Goal: Information Seeking & Learning: Learn about a topic

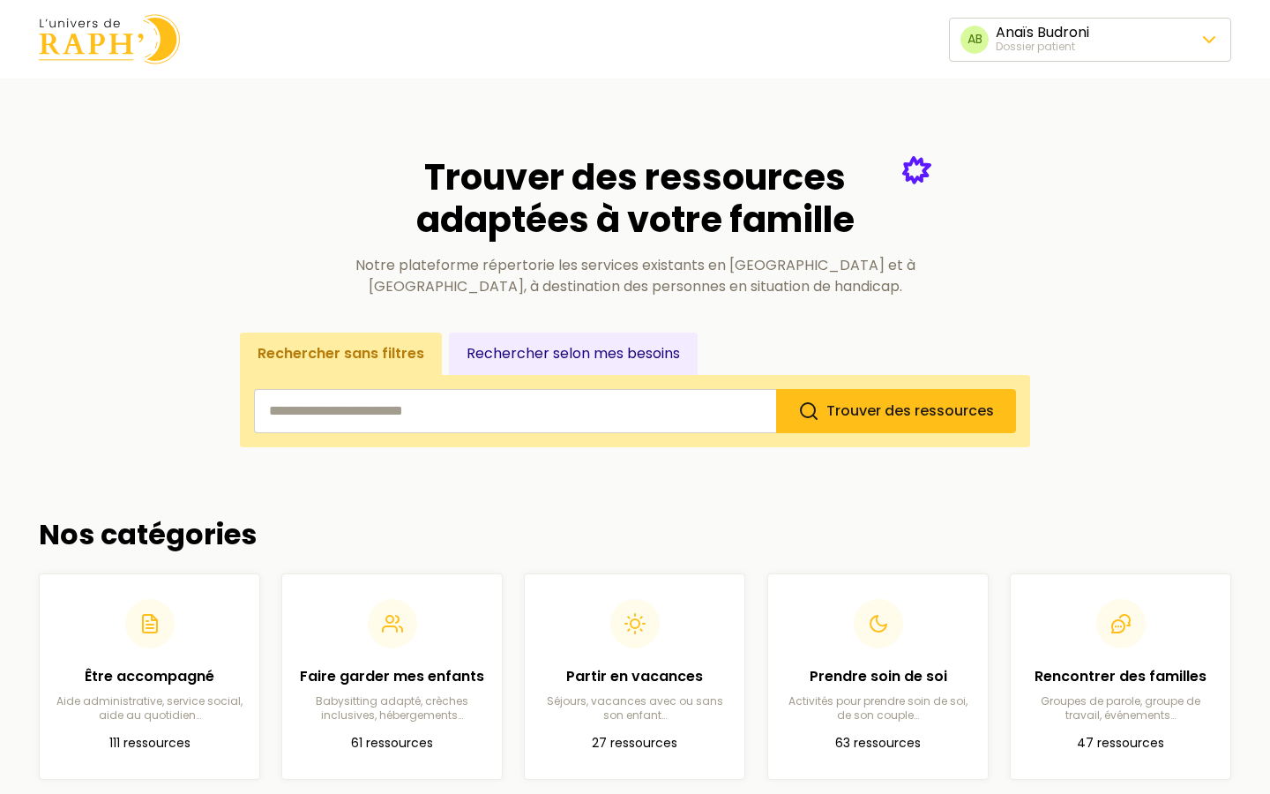
click at [563, 400] on input "search" at bounding box center [515, 411] width 522 height 44
type input "******"
click at [776, 389] on button "Trouver des ressources" at bounding box center [896, 411] width 240 height 44
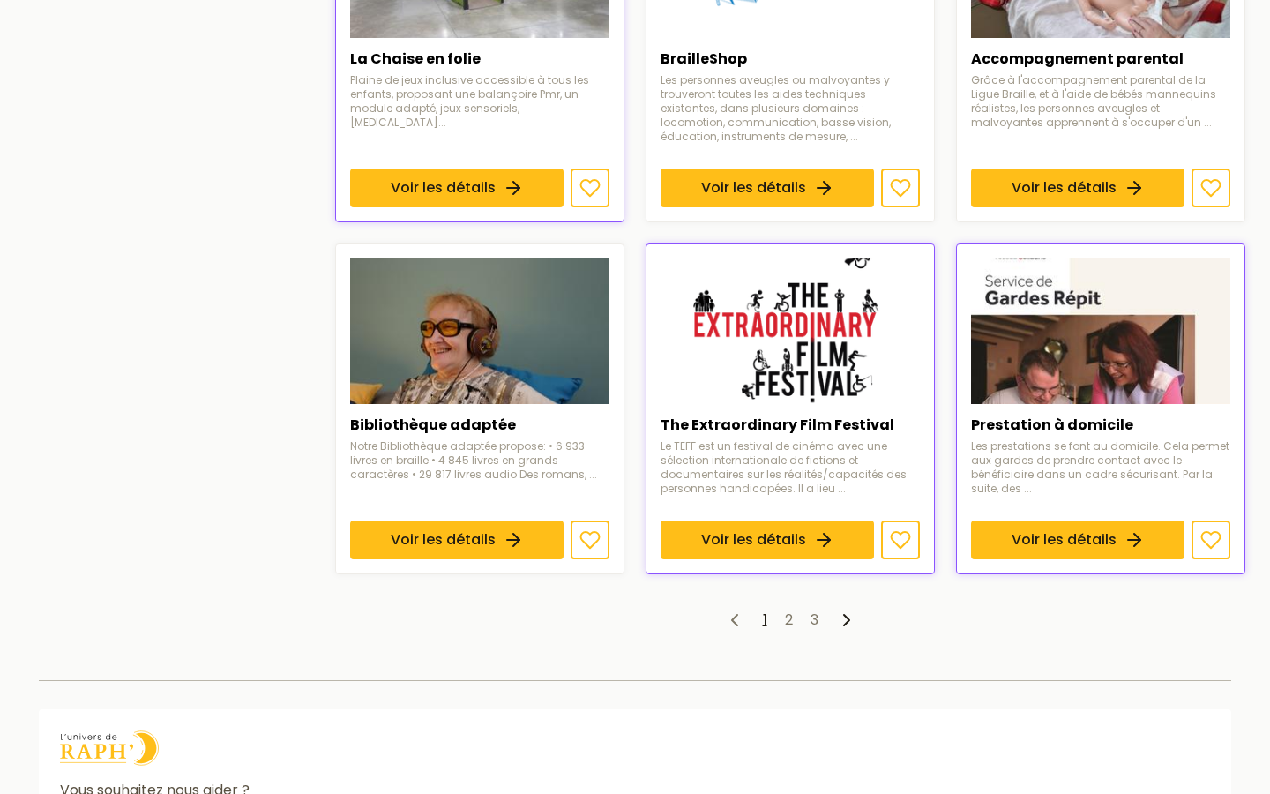
scroll to position [1175, 0]
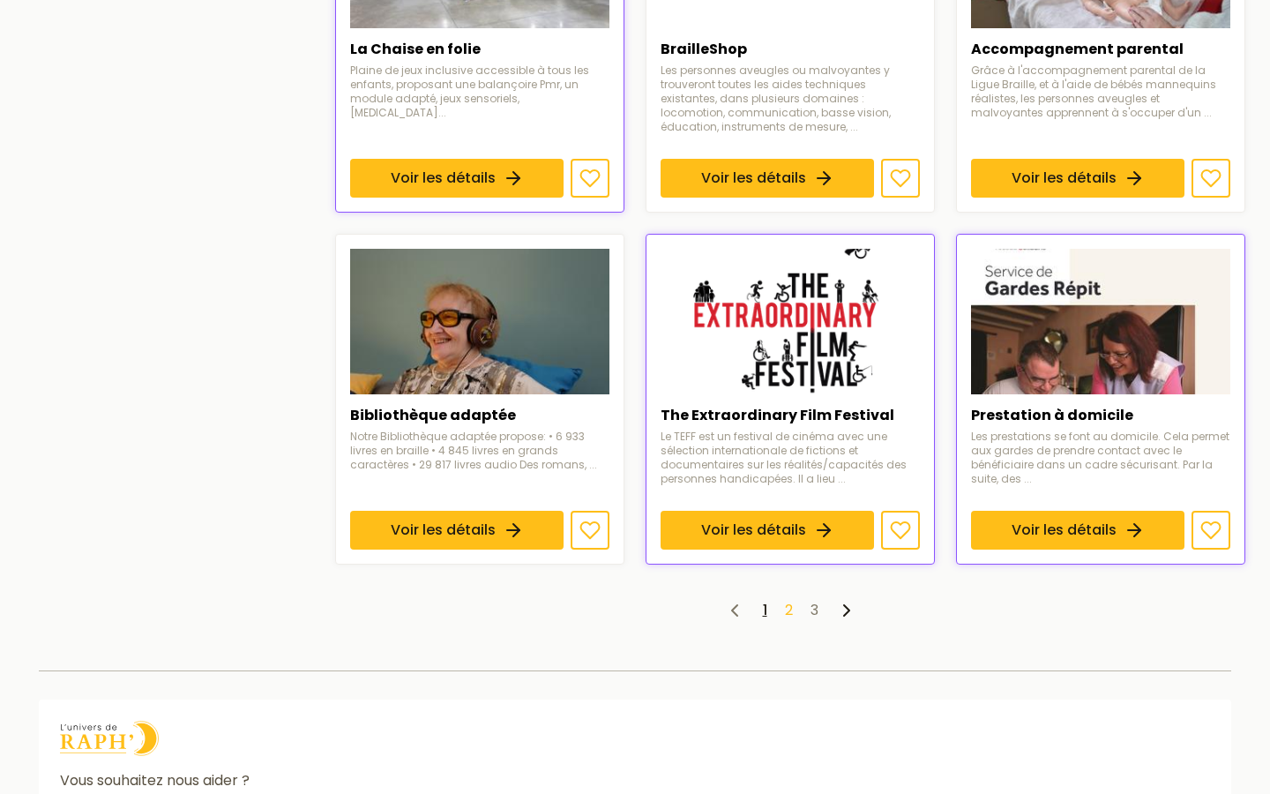
click at [788, 611] on link "2" at bounding box center [789, 610] width 8 height 20
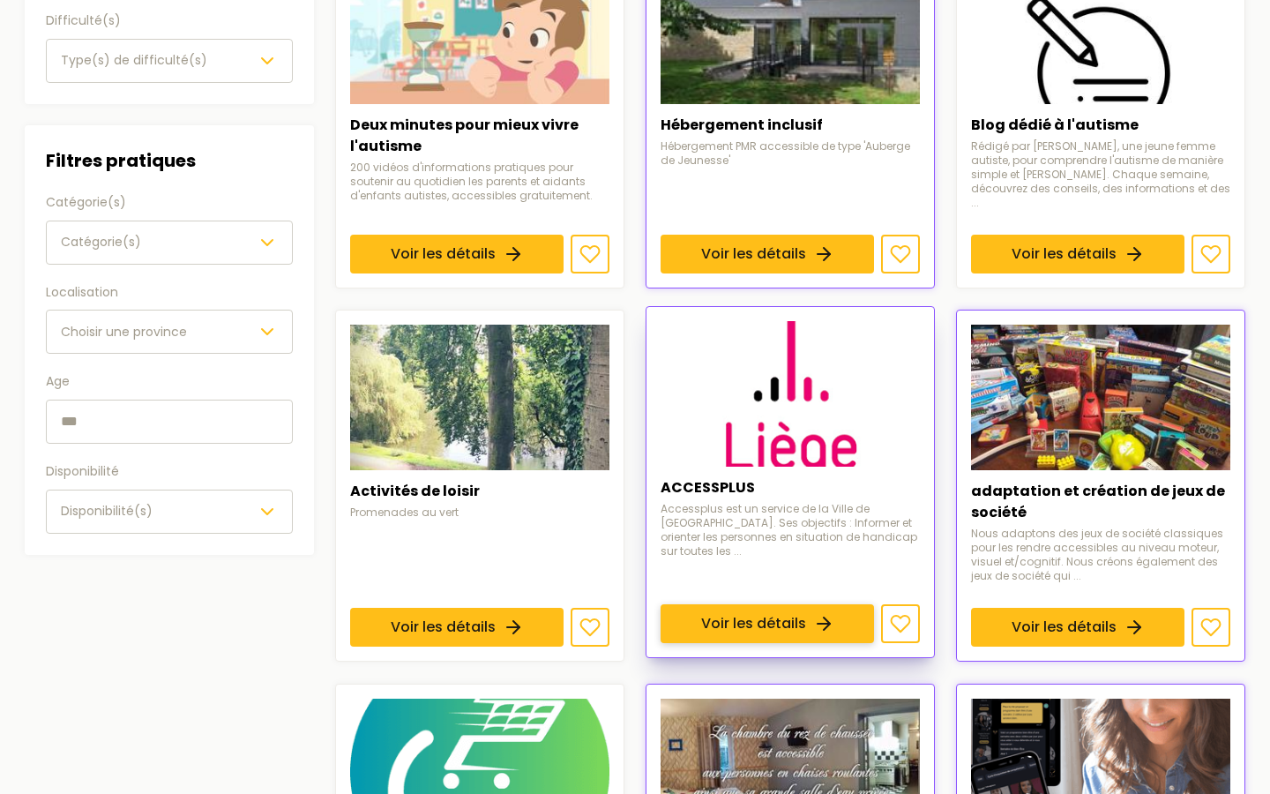
scroll to position [375, 0]
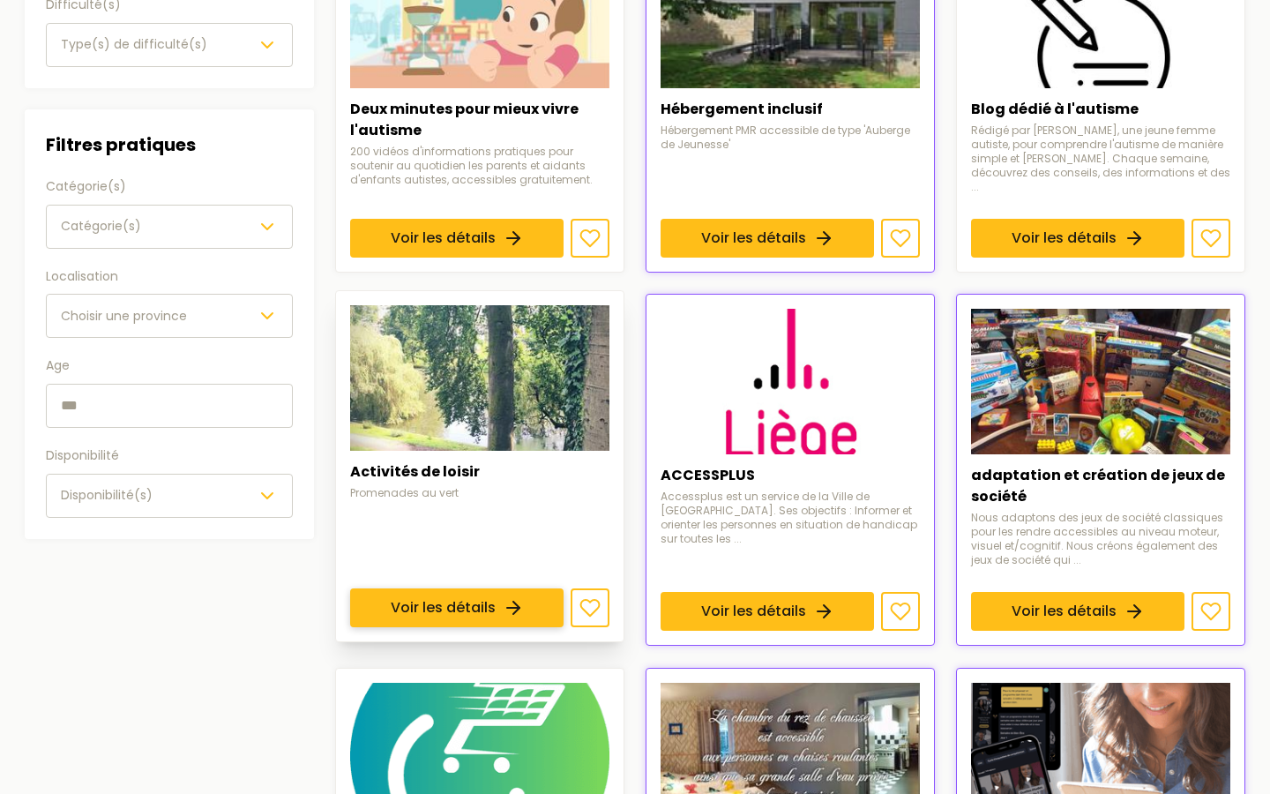
click at [475, 589] on link "Voir les détails" at bounding box center [456, 608] width 213 height 39
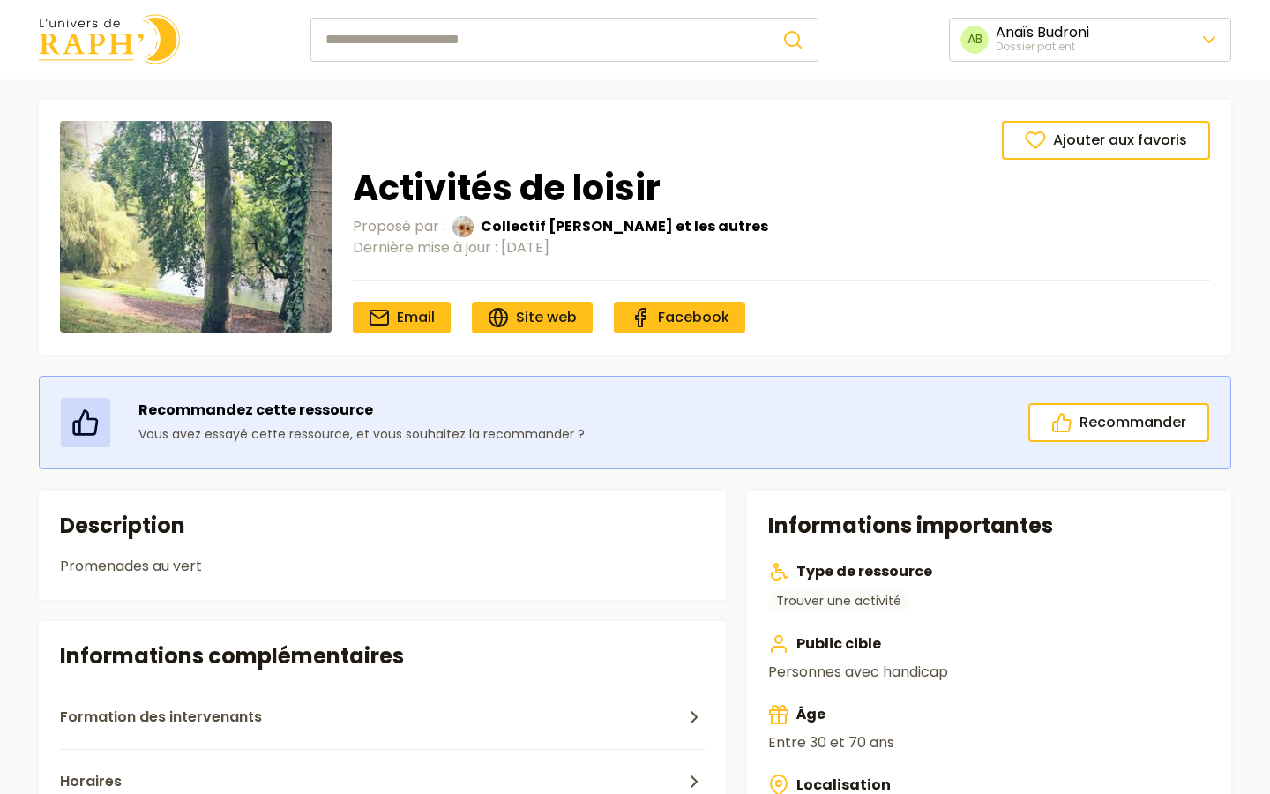
type input "******"
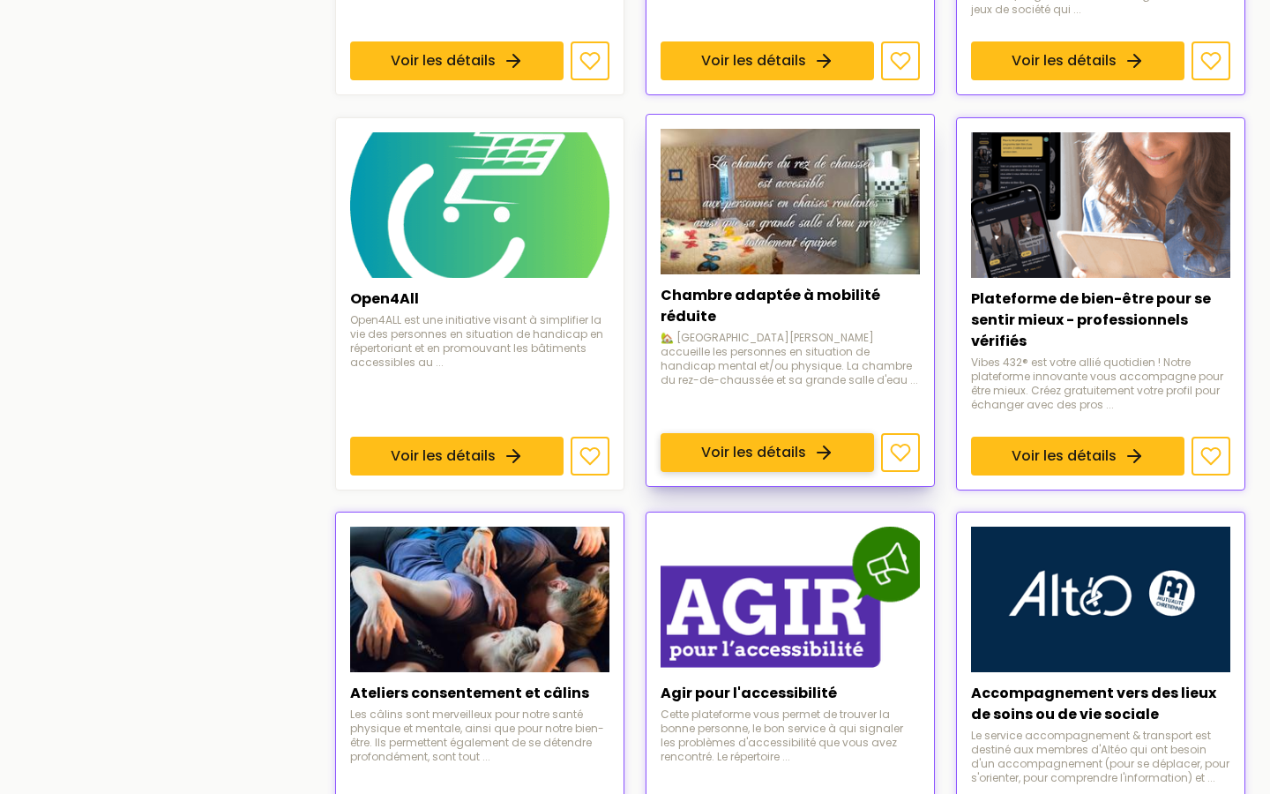
scroll to position [930, 0]
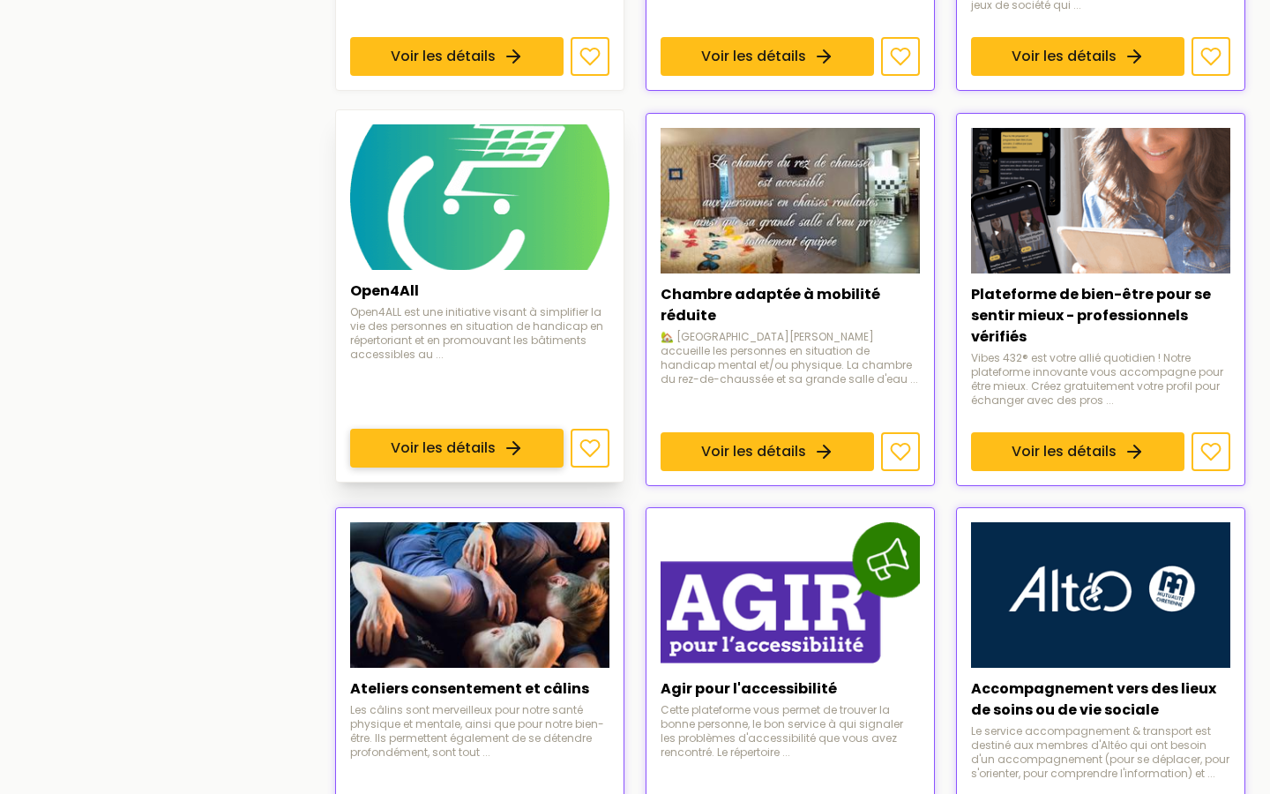
click at [465, 429] on link "Voir les détails" at bounding box center [456, 448] width 213 height 39
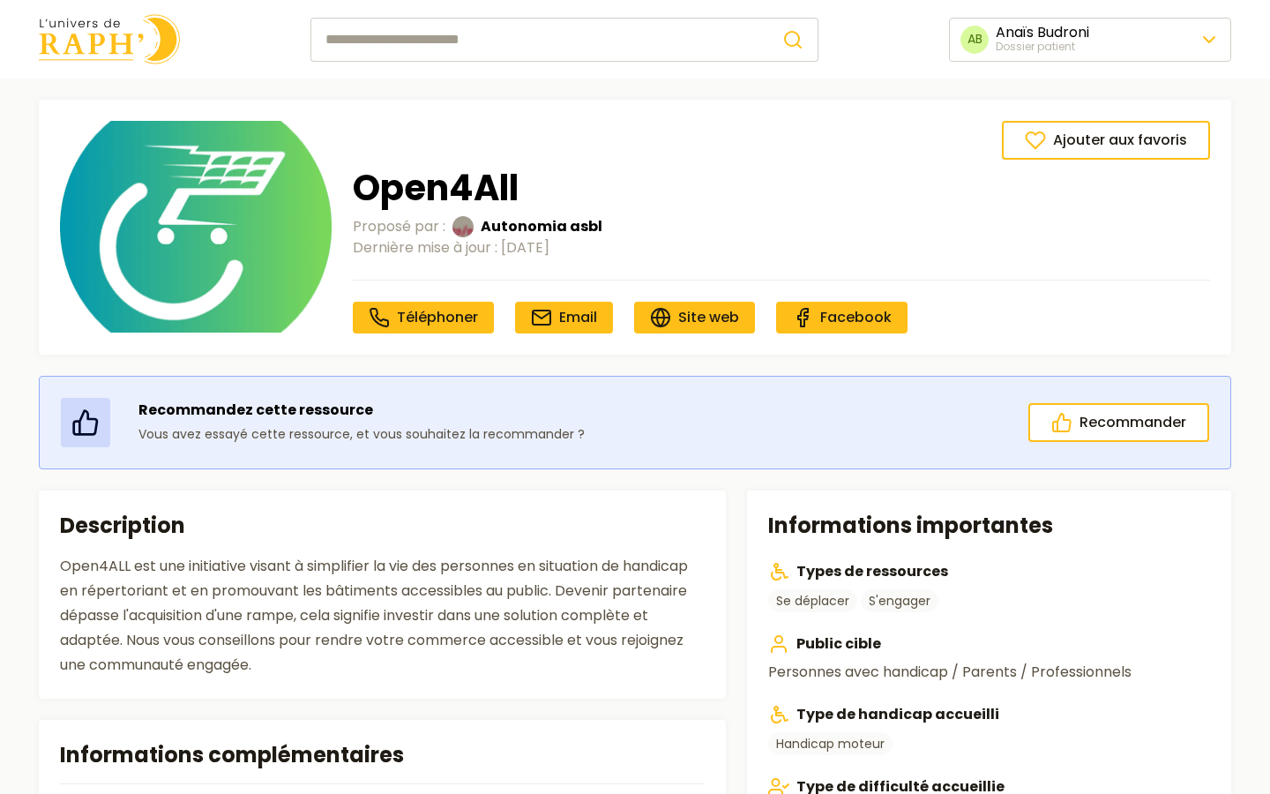
type input "******"
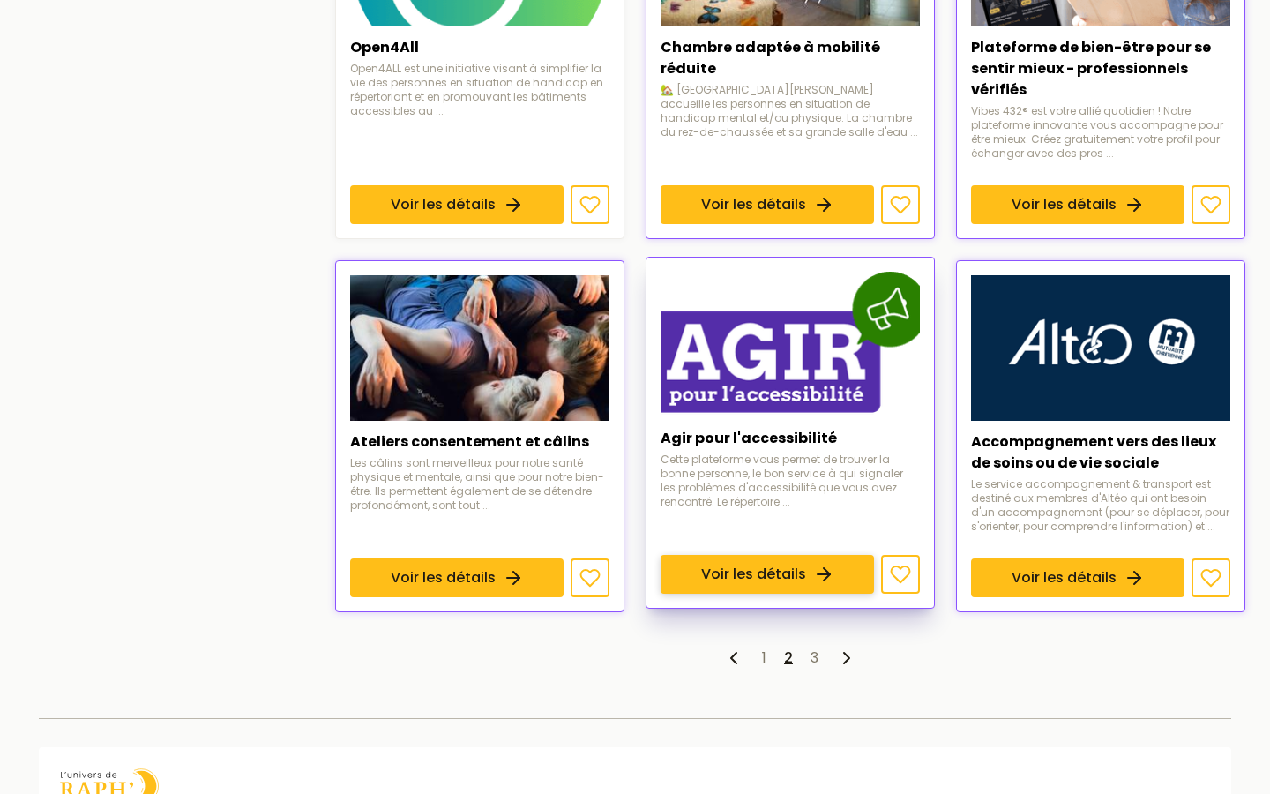
scroll to position [1179, 0]
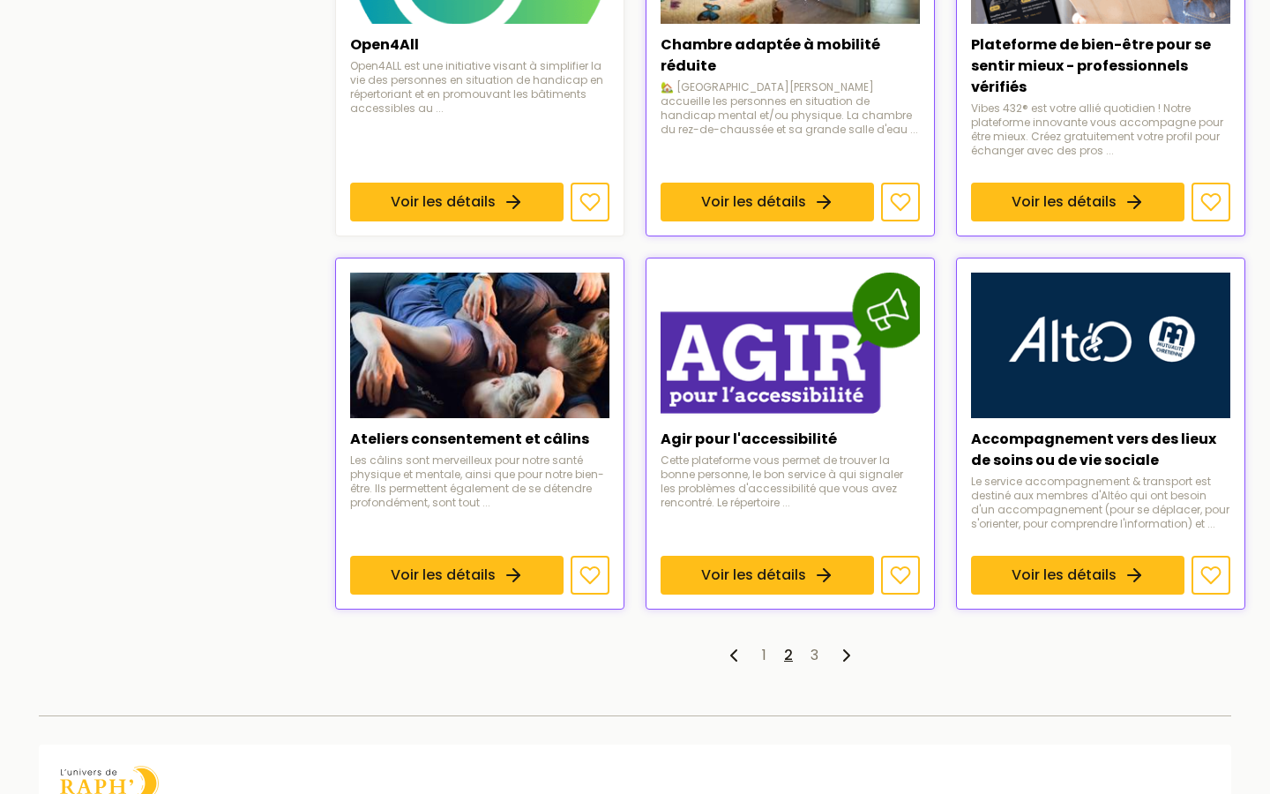
click at [818, 646] on ul "1 2 3" at bounding box center [790, 655] width 910 height 21
click at [812, 648] on link "3" at bounding box center [815, 655] width 8 height 20
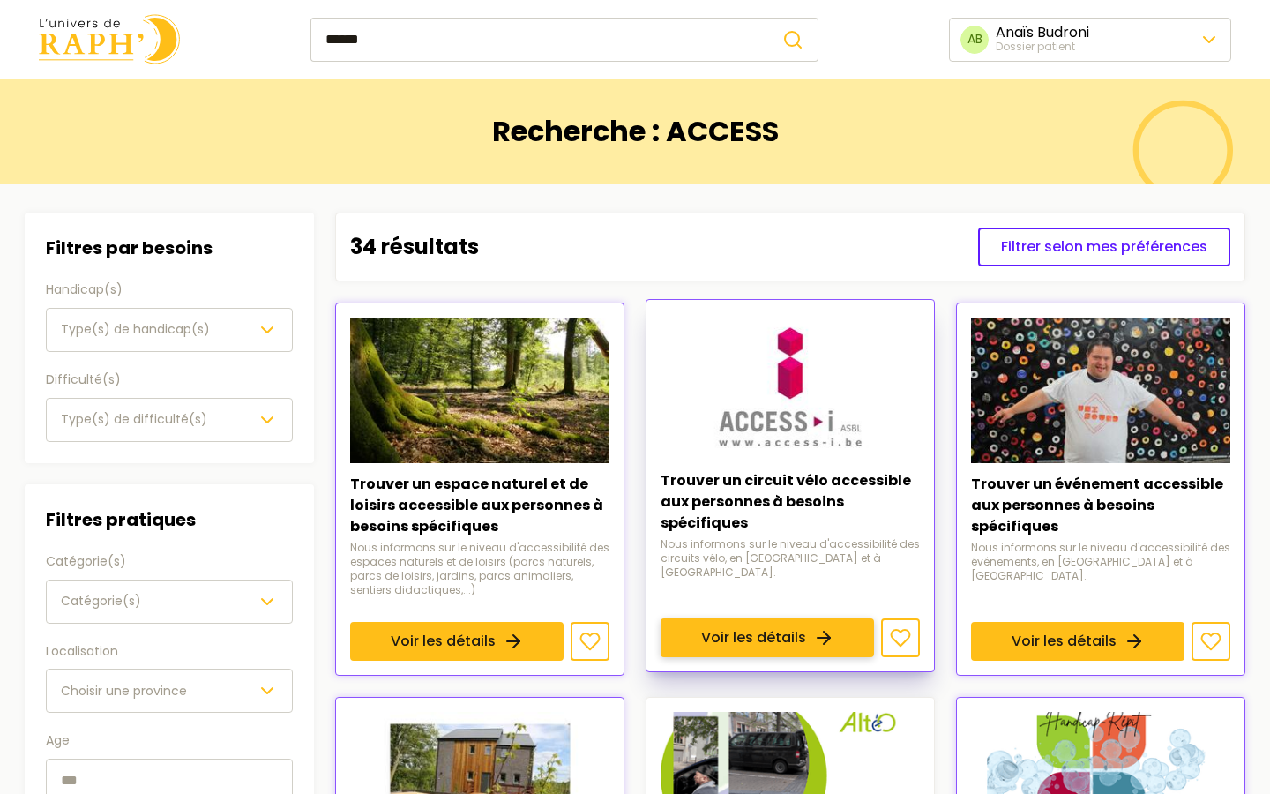
click at [805, 618] on link "Voir les détails" at bounding box center [767, 637] width 213 height 39
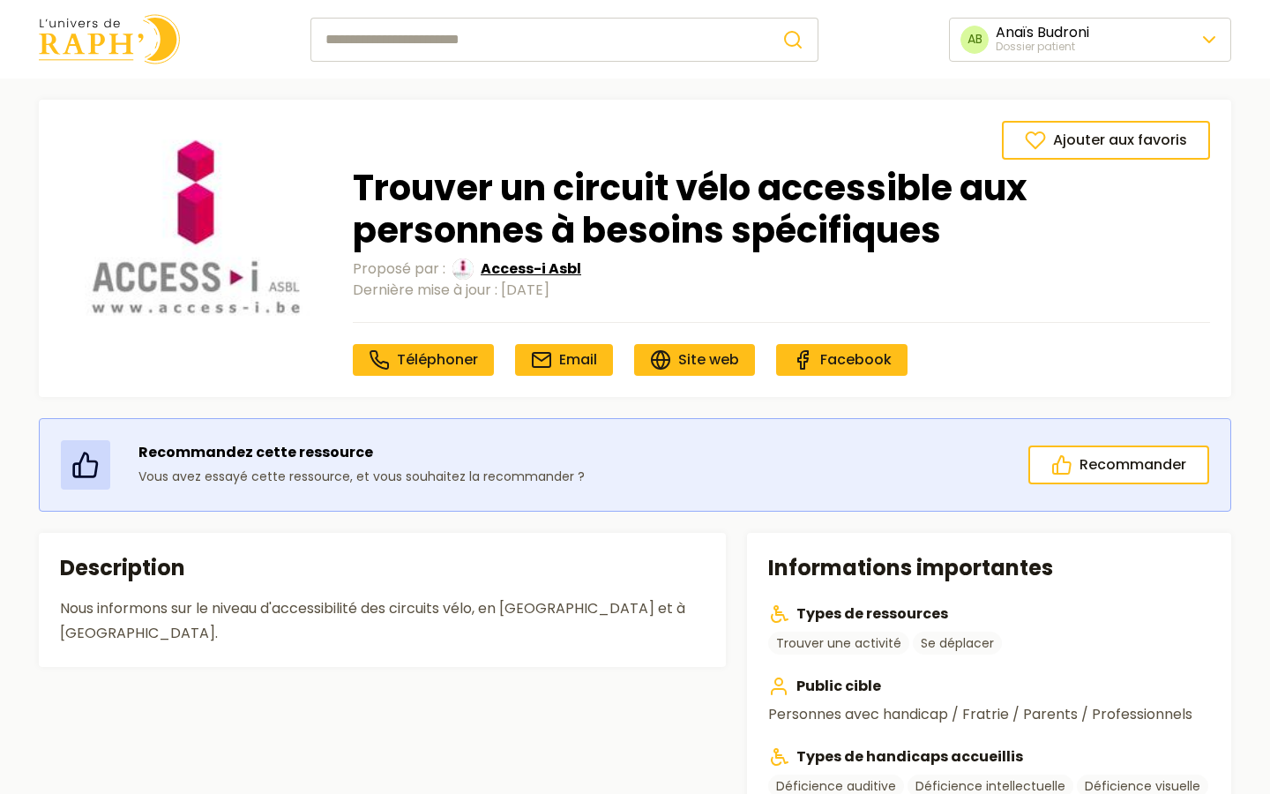
click at [496, 271] on span "Access-i Asbl" at bounding box center [531, 268] width 101 height 21
